Goal: Check status

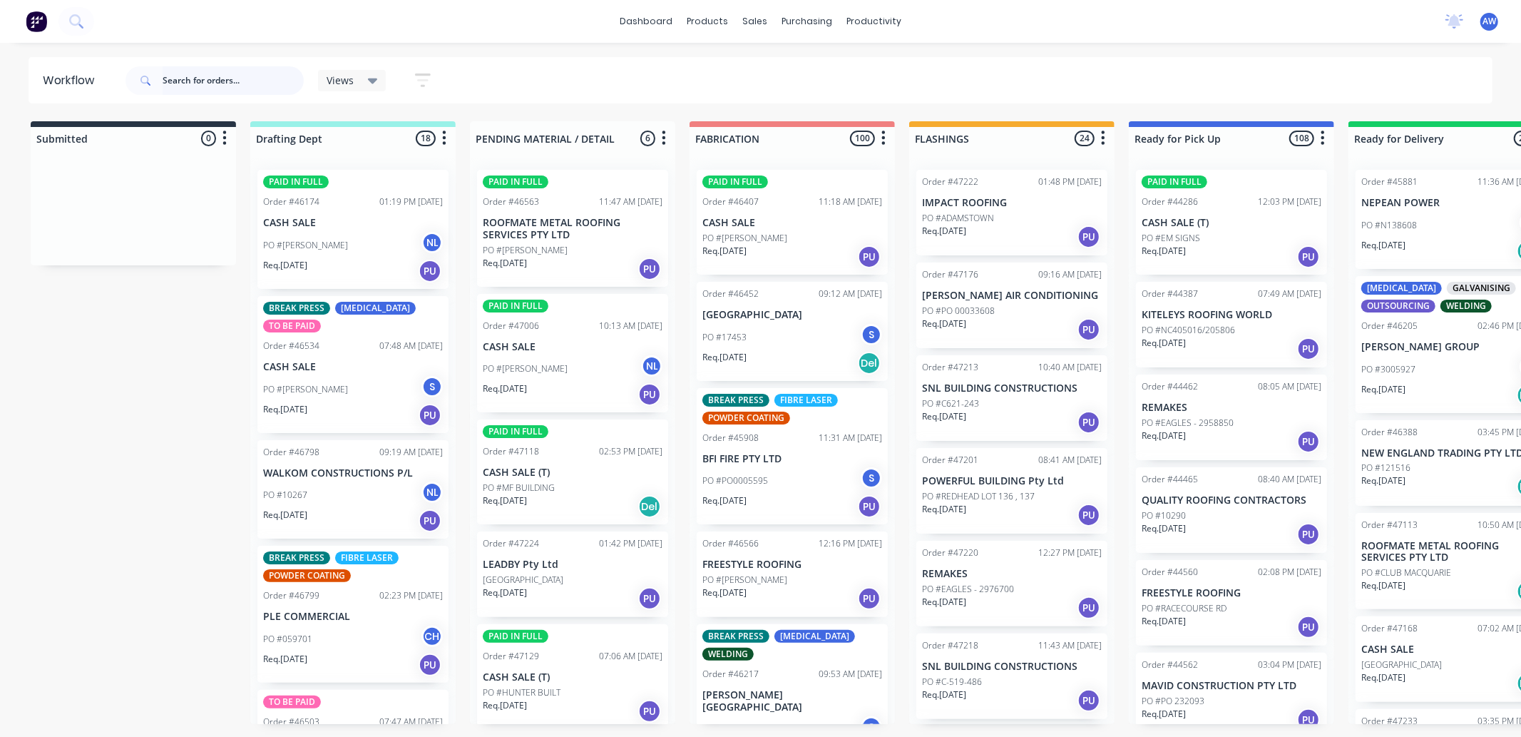
click at [207, 81] on input "text" at bounding box center [233, 80] width 141 height 29
type input "45858"
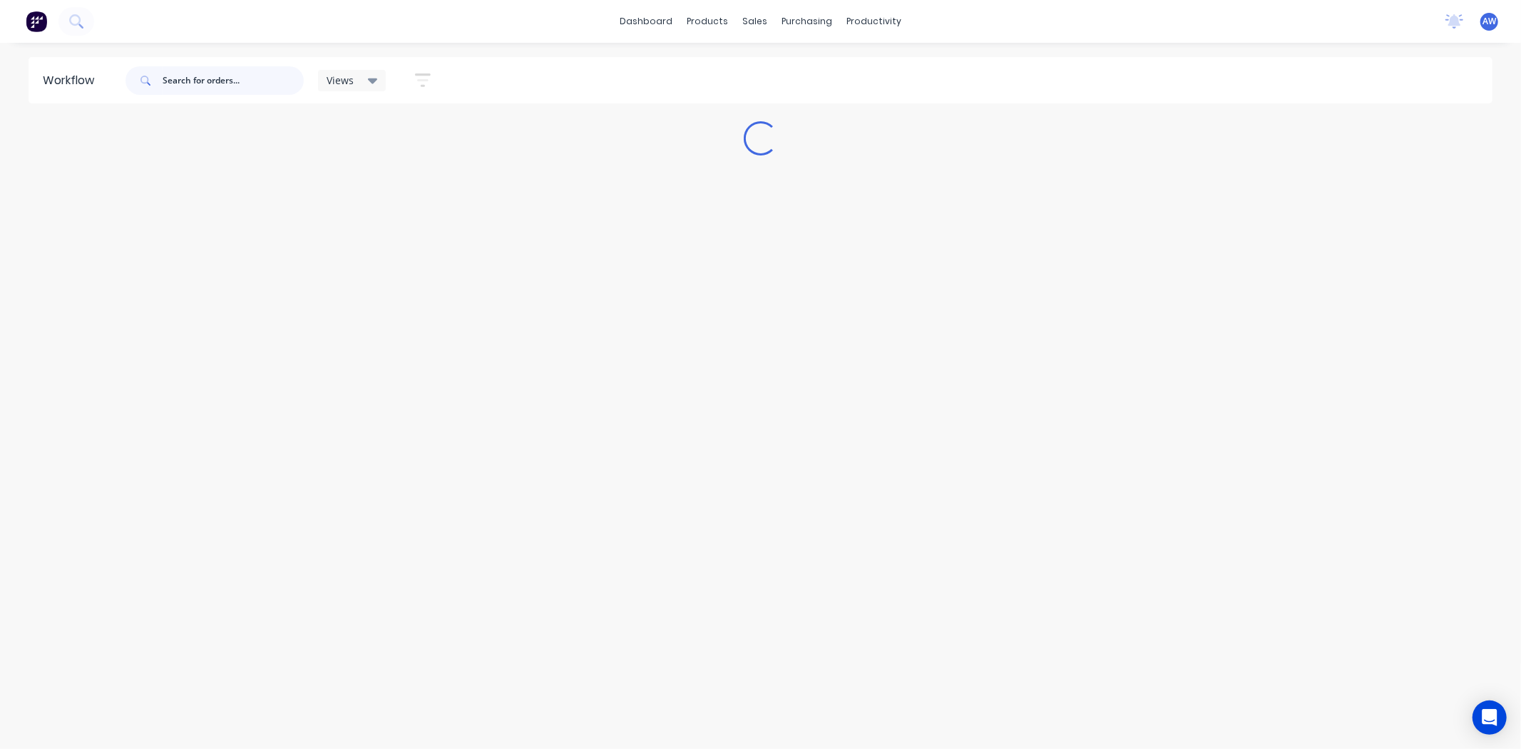
click at [189, 81] on input "text" at bounding box center [233, 80] width 141 height 29
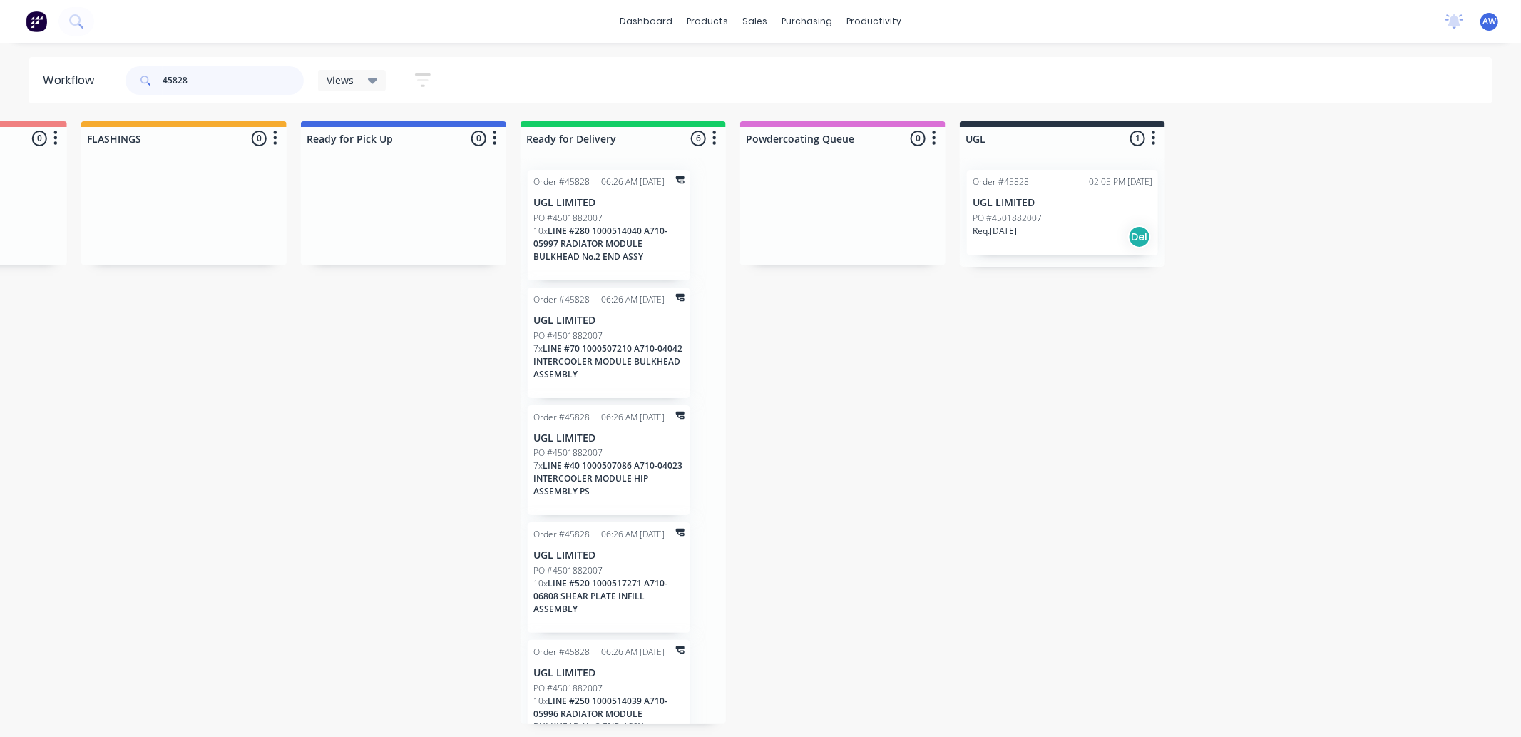
scroll to position [0, 827]
click at [1061, 227] on div "Req. 31/07/25 Del" at bounding box center [1063, 237] width 180 height 24
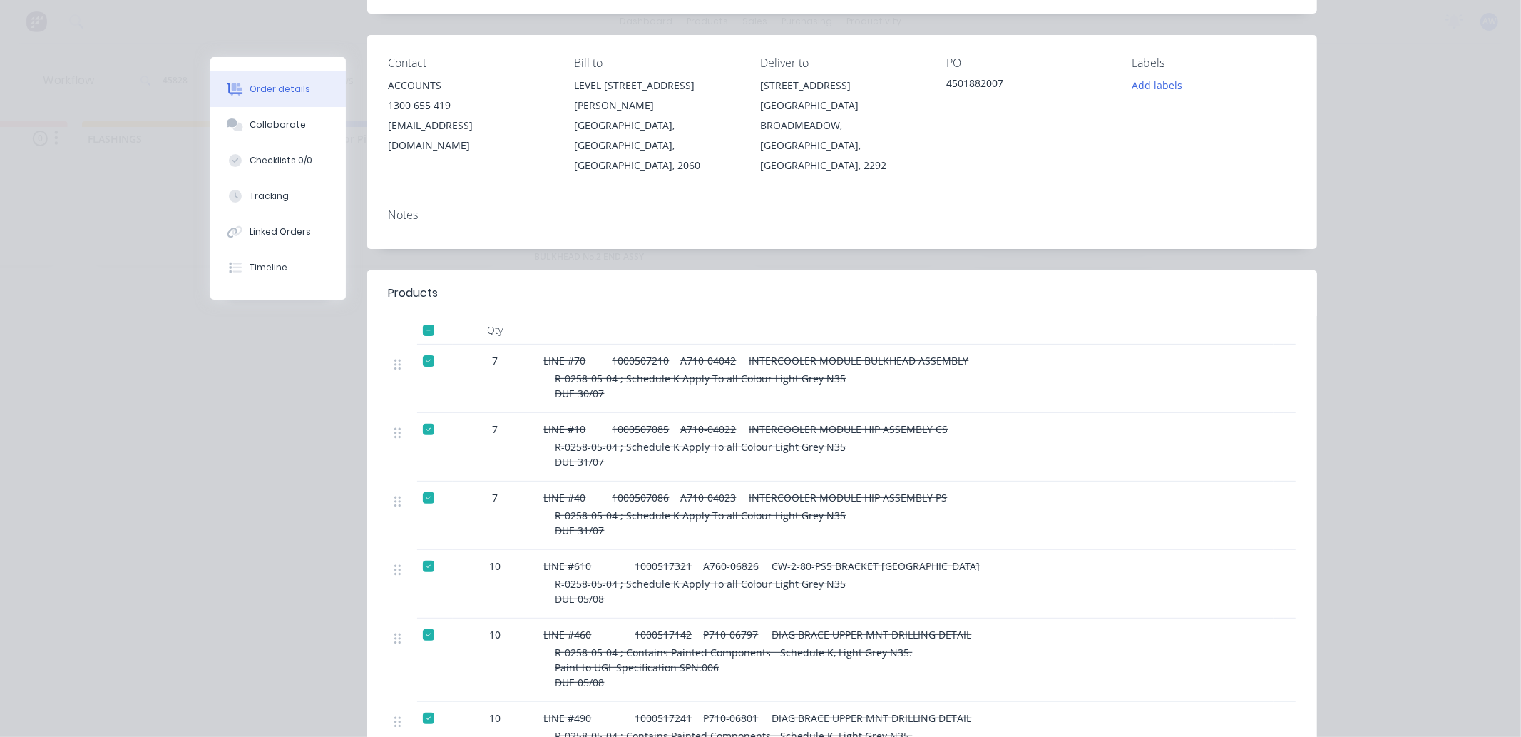
scroll to position [0, 0]
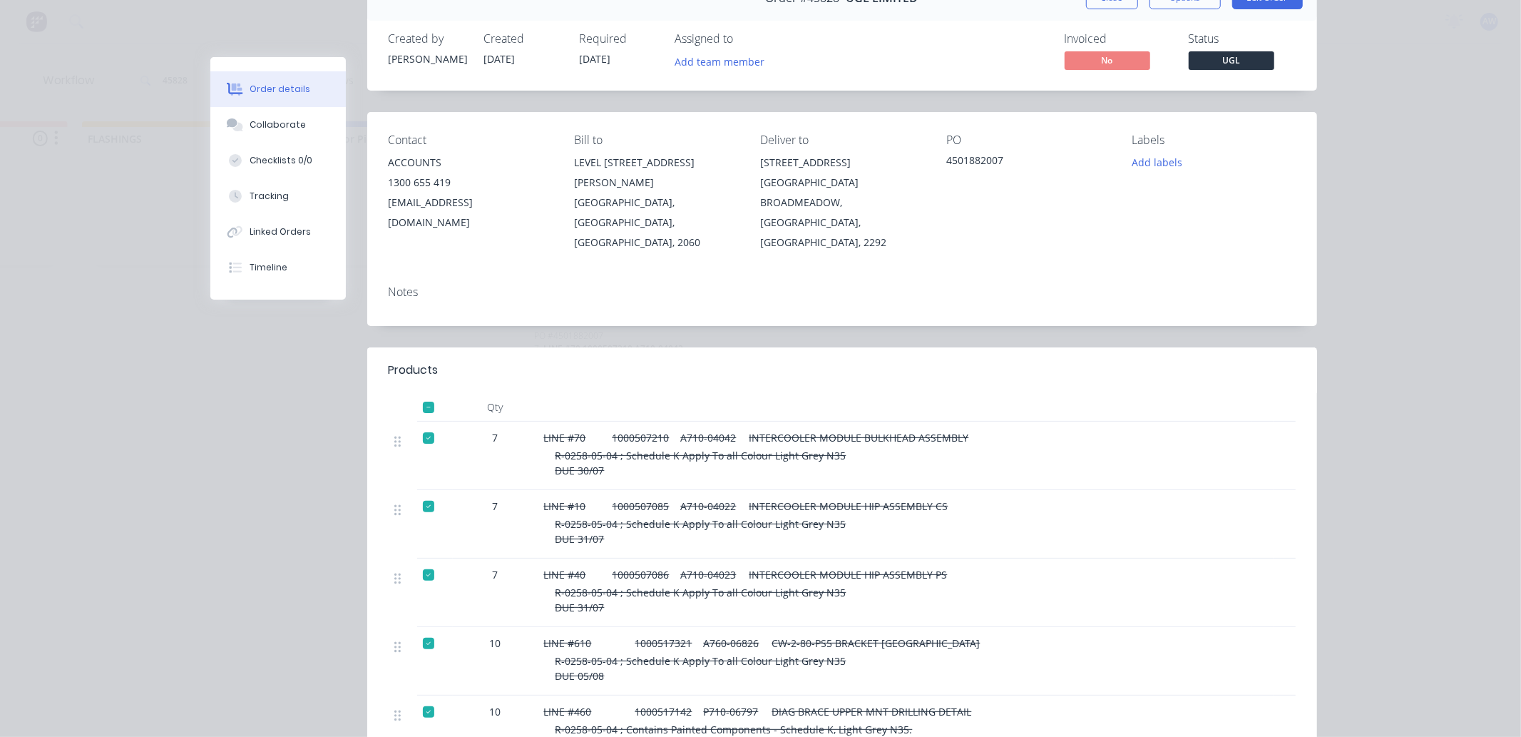
drag, startPoint x: 1219, startPoint y: 286, endPoint x: 1221, endPoint y: 73, distance: 212.5
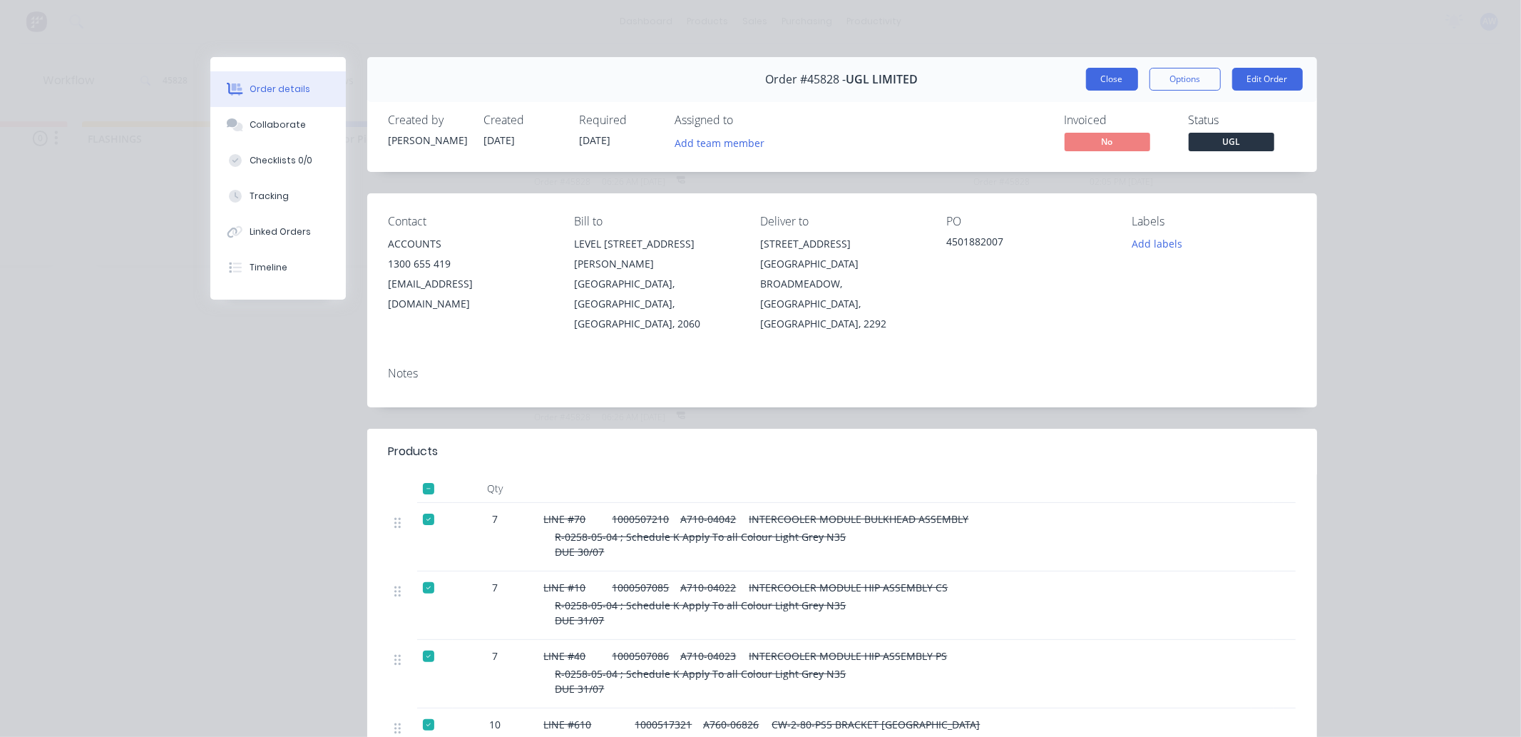
click at [1114, 80] on button "Close" at bounding box center [1112, 79] width 52 height 23
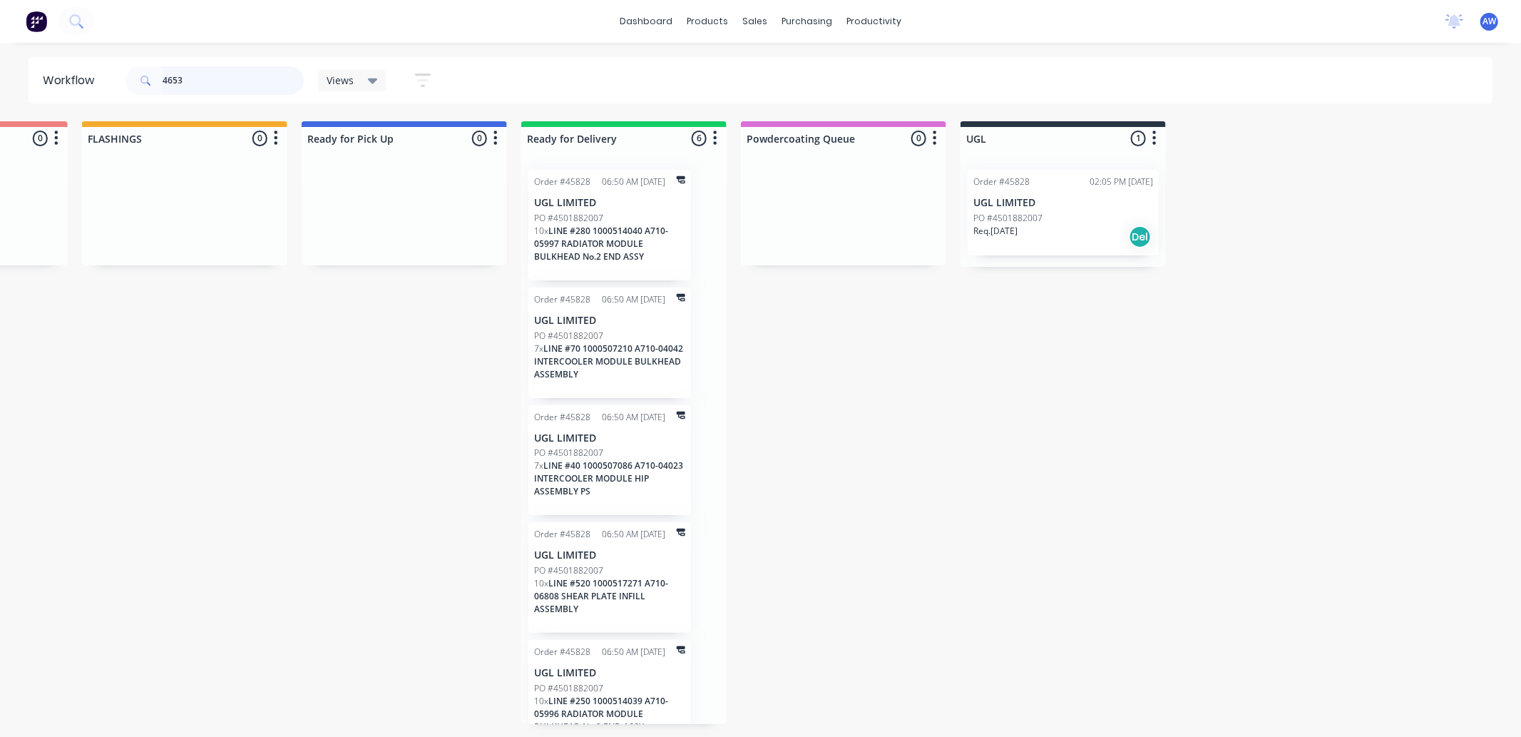
type input "46531"
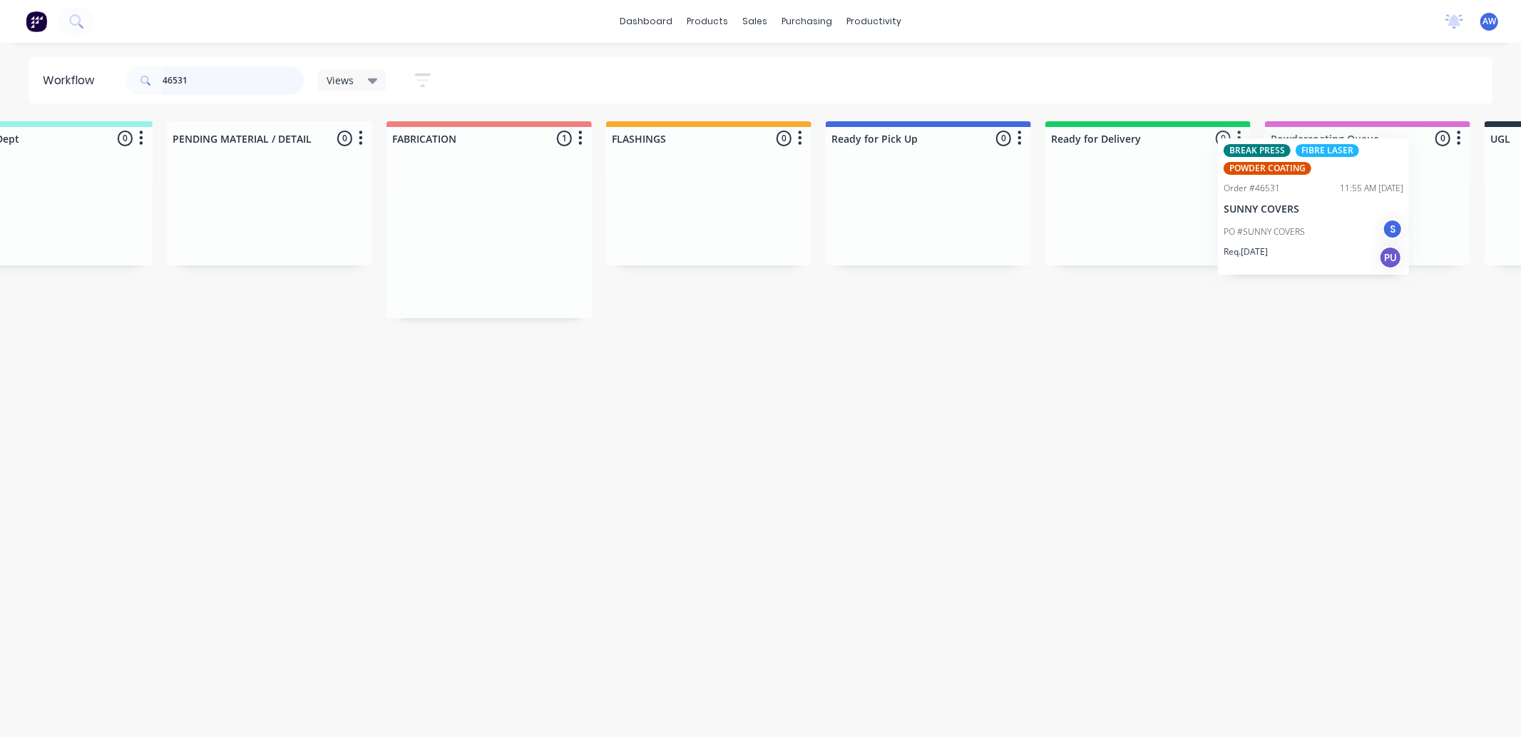
drag, startPoint x: 824, startPoint y: 252, endPoint x: 1348, endPoint y: 230, distance: 524.6
click at [1353, 223] on div "Submitted 0 Sort By Created date Required date Order number Customer name Most …" at bounding box center [875, 219] width 2378 height 197
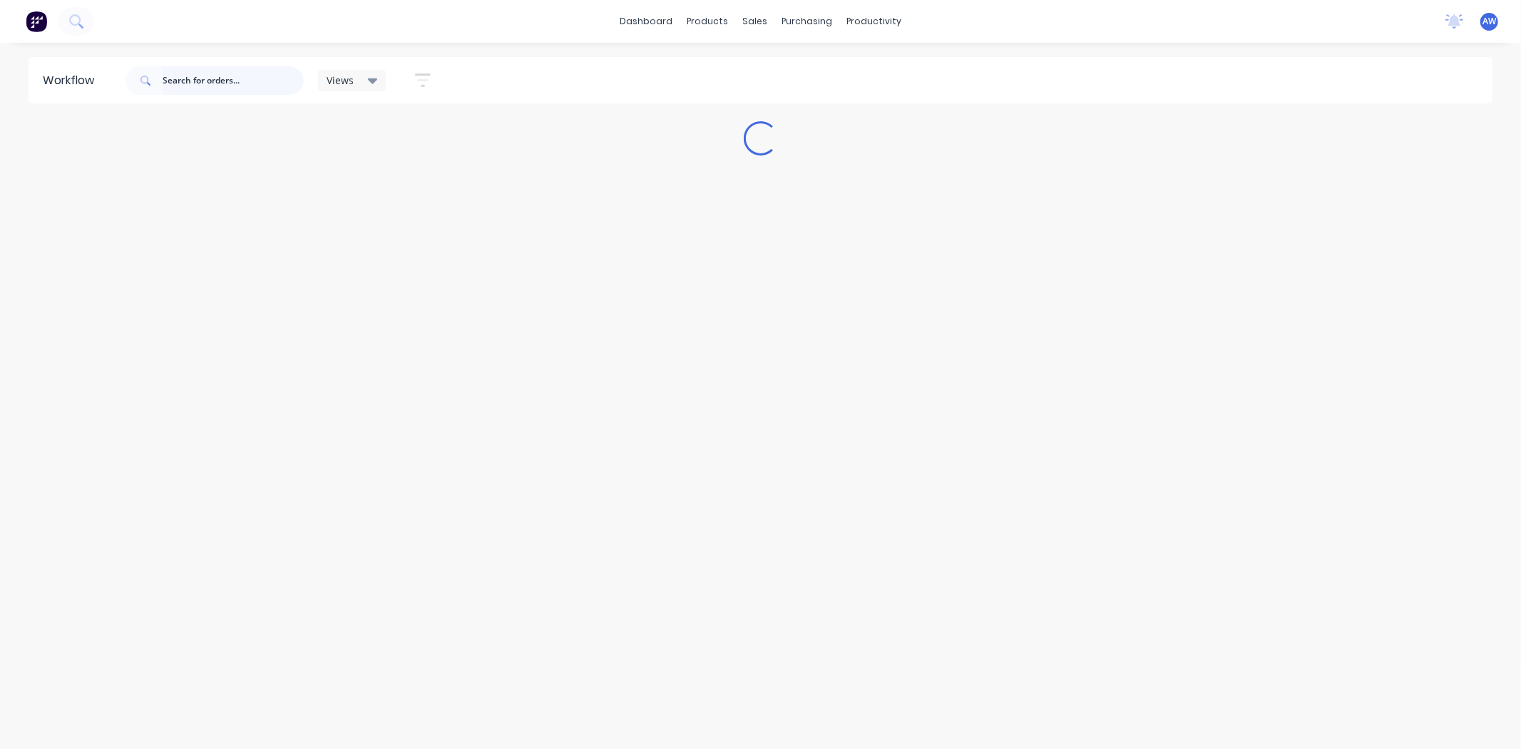
click at [207, 84] on input "text" at bounding box center [233, 80] width 141 height 29
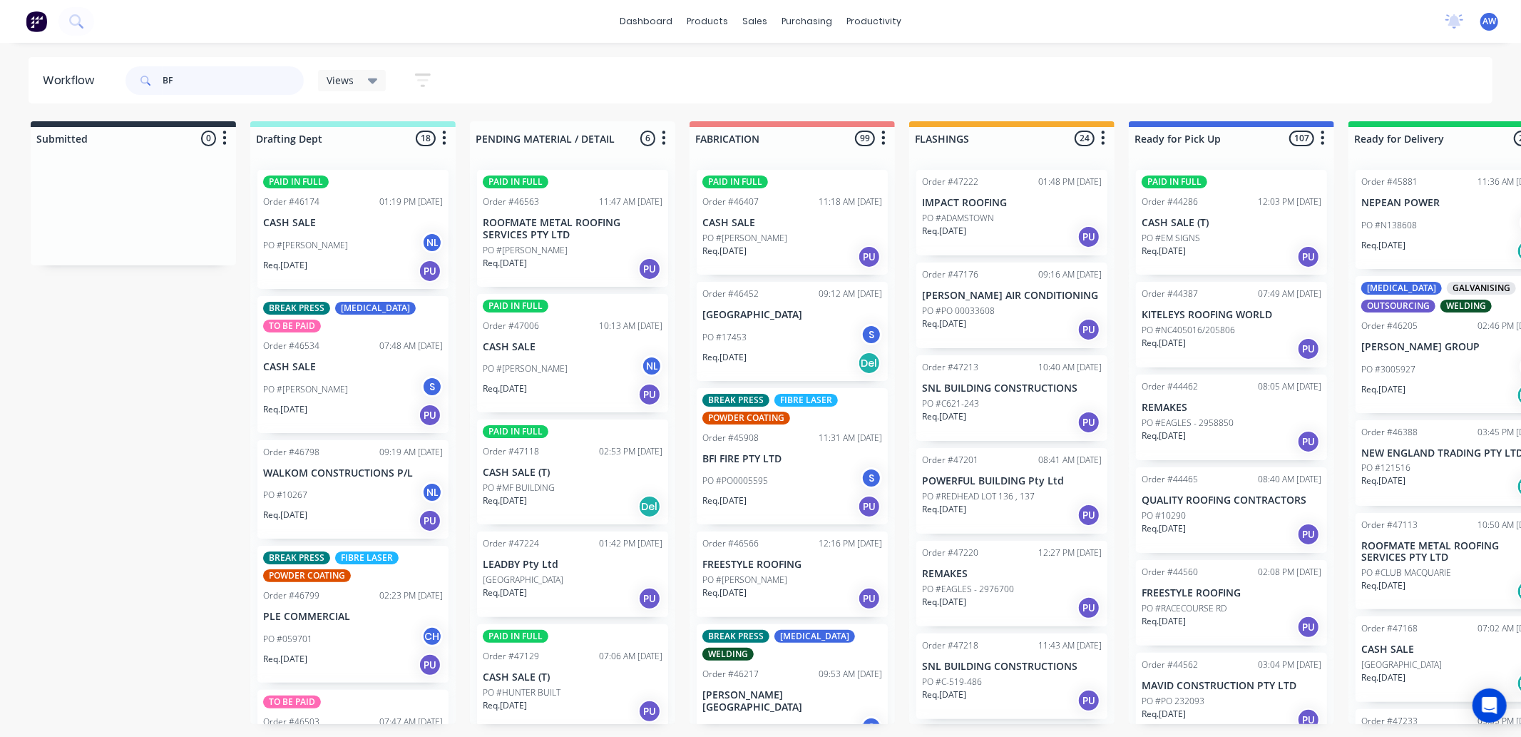
type input "BFI"
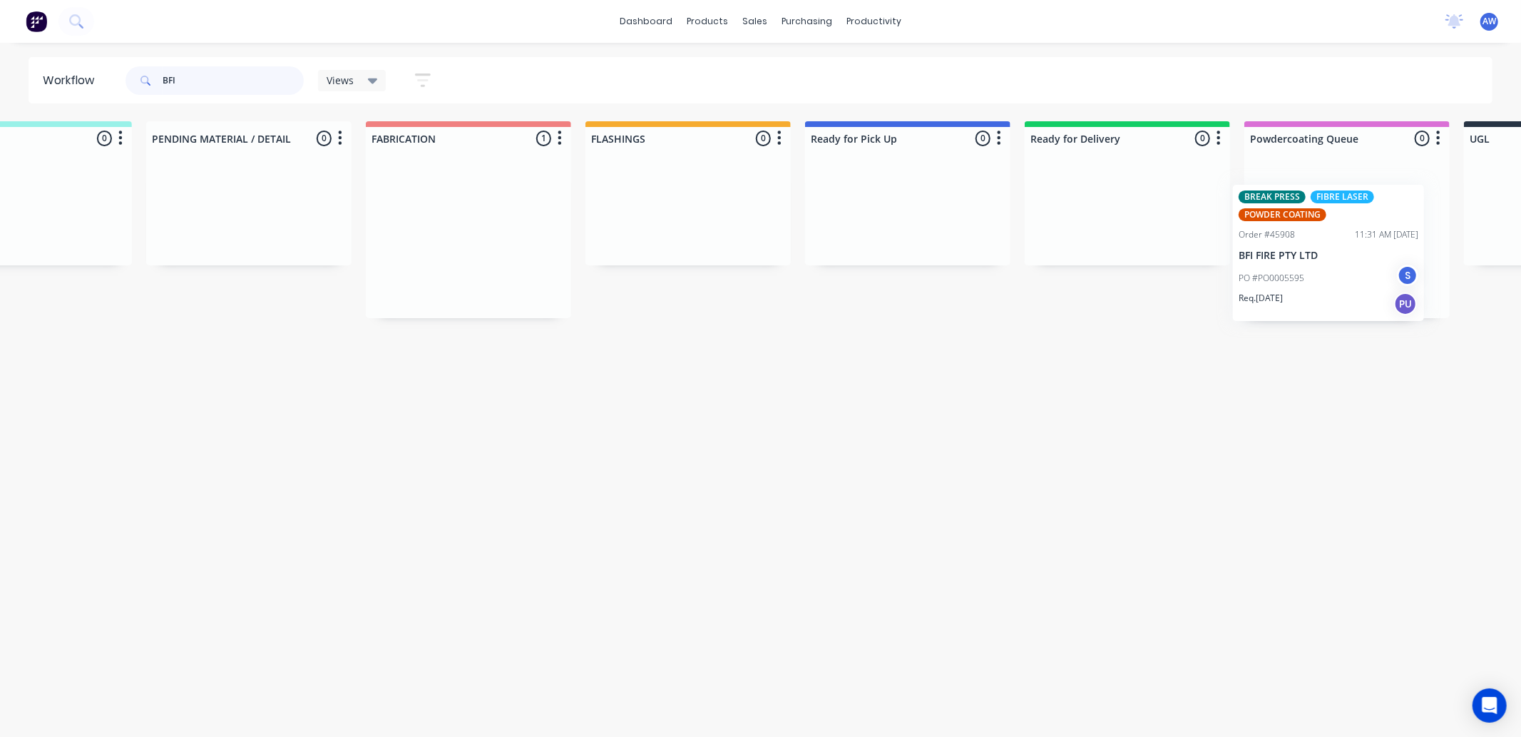
drag, startPoint x: 776, startPoint y: 282, endPoint x: 1283, endPoint y: 247, distance: 508.9
click at [1286, 245] on div "Submitted 0 Sort By Created date Required date Order number Customer name Most …" at bounding box center [855, 219] width 2378 height 197
